Goal: Transaction & Acquisition: Purchase product/service

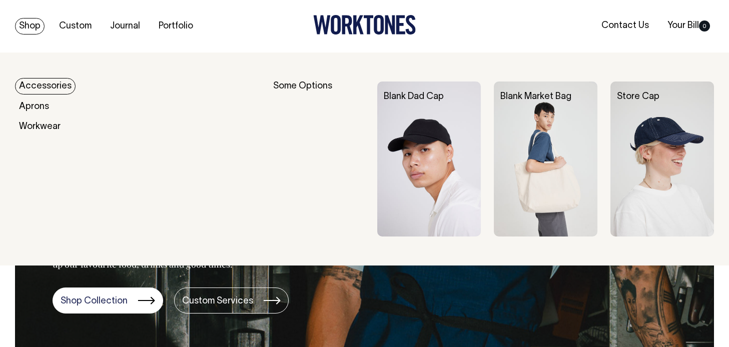
click at [39, 28] on link "Shop" at bounding box center [30, 26] width 30 height 17
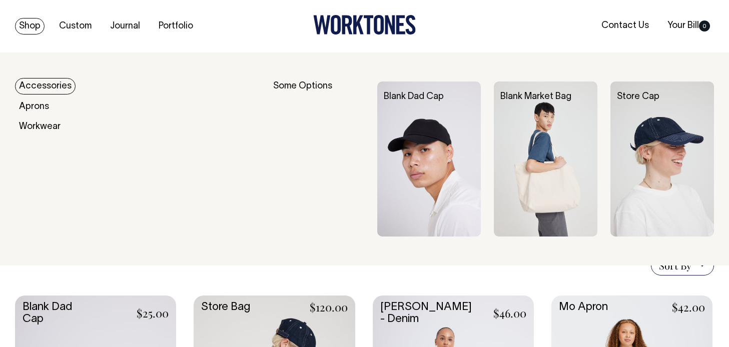
click at [45, 86] on link "Accessories" at bounding box center [45, 86] width 61 height 17
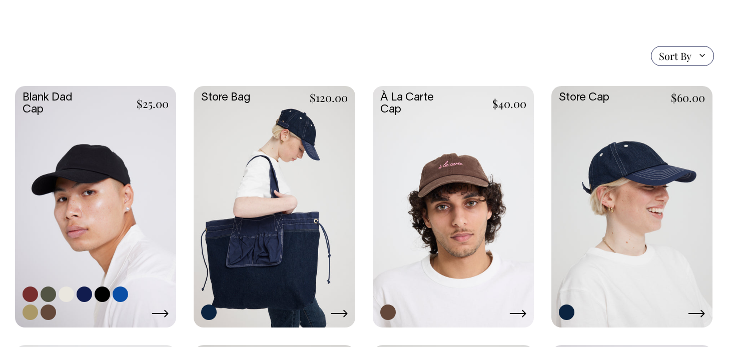
scroll to position [222, 0]
click at [122, 213] on link at bounding box center [95, 206] width 161 height 240
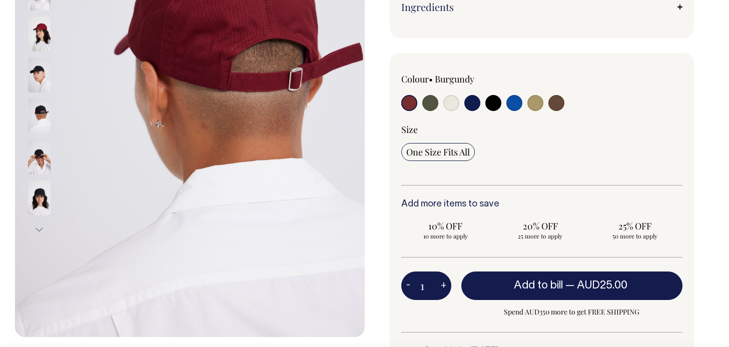
scroll to position [240, 0]
click at [431, 102] on input "radio" at bounding box center [431, 103] width 16 height 16
radio input "true"
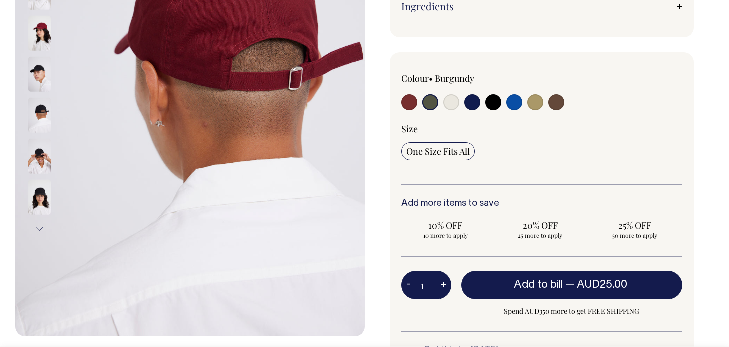
radio input "true"
select select "Olive"
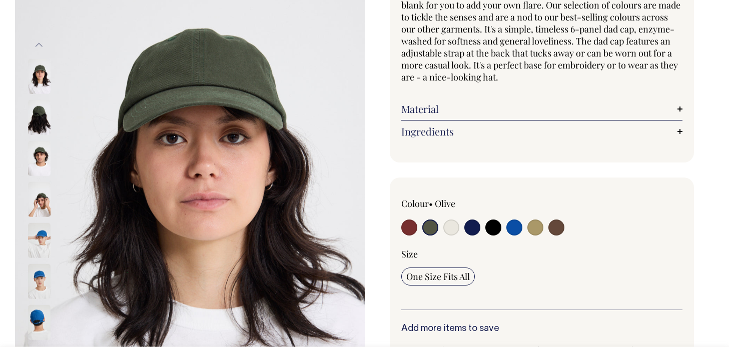
scroll to position [115, 0]
click at [435, 227] on input "radio" at bounding box center [431, 228] width 16 height 16
click at [451, 227] on input "radio" at bounding box center [452, 228] width 16 height 16
radio input "true"
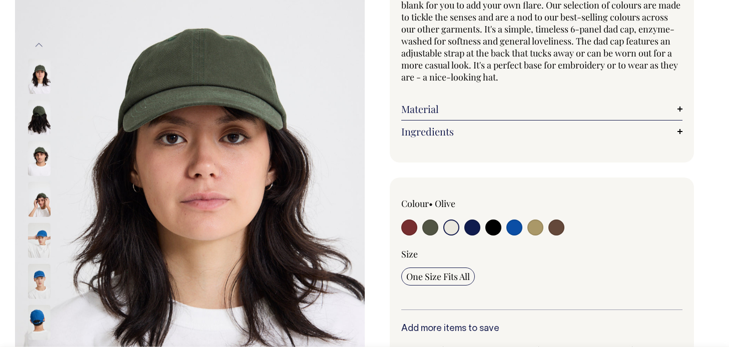
select select "Natural"
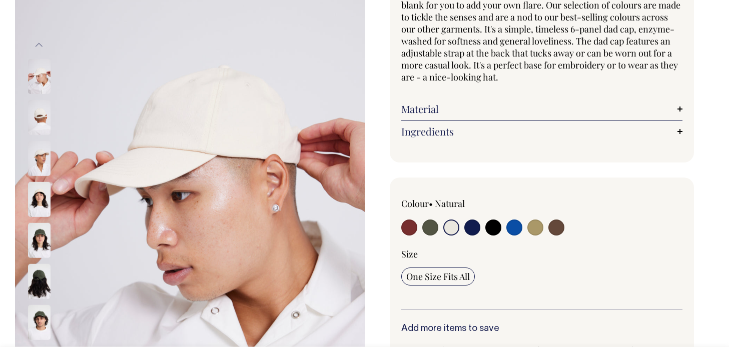
click at [438, 227] on input "radio" at bounding box center [431, 228] width 16 height 16
radio input "true"
select select "Olive"
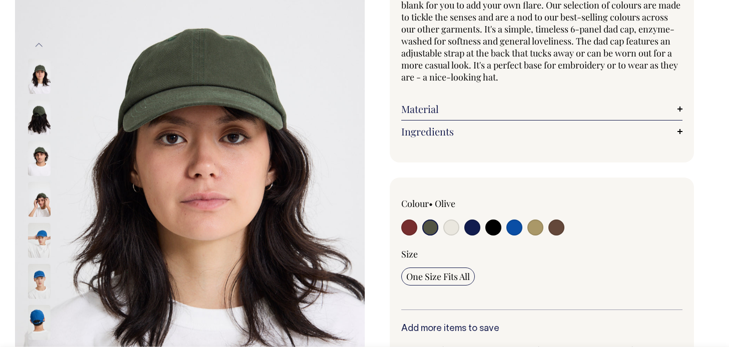
click at [552, 228] on input "radio" at bounding box center [557, 228] width 16 height 16
radio input "true"
select select "Espresso"
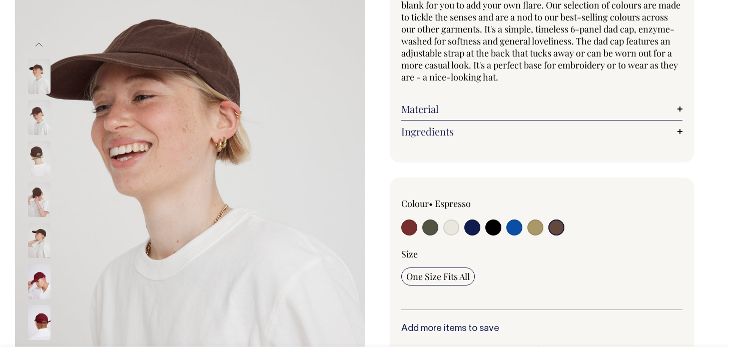
click at [536, 228] on input "radio" at bounding box center [536, 228] width 16 height 16
radio input "true"
select select "Washed Khaki"
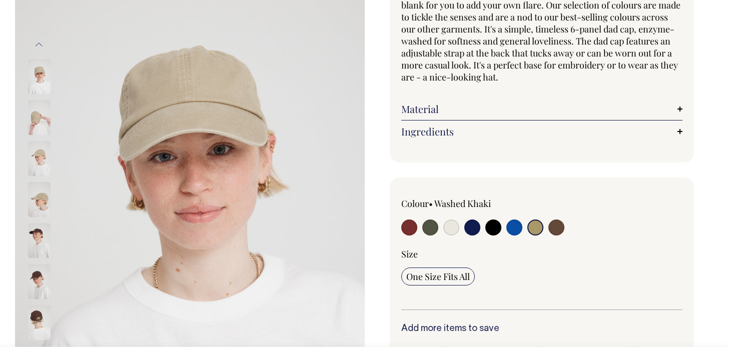
click at [438, 231] on div at bounding box center [458, 229] width 113 height 19
click at [436, 228] on input "radio" at bounding box center [431, 228] width 16 height 16
radio input "true"
select select "Olive"
